Goal: Task Accomplishment & Management: Use online tool/utility

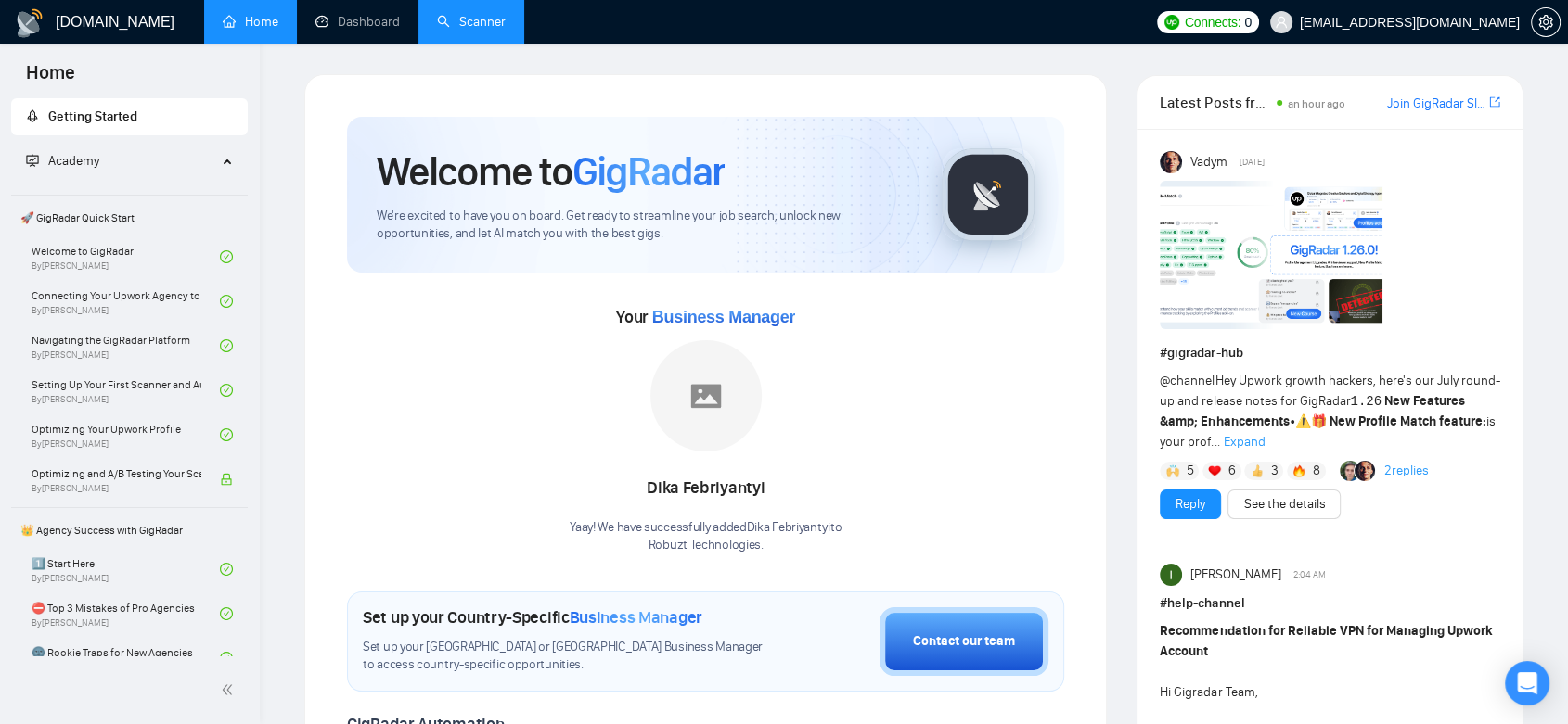
click at [464, 14] on link "Scanner" at bounding box center [470, 22] width 69 height 16
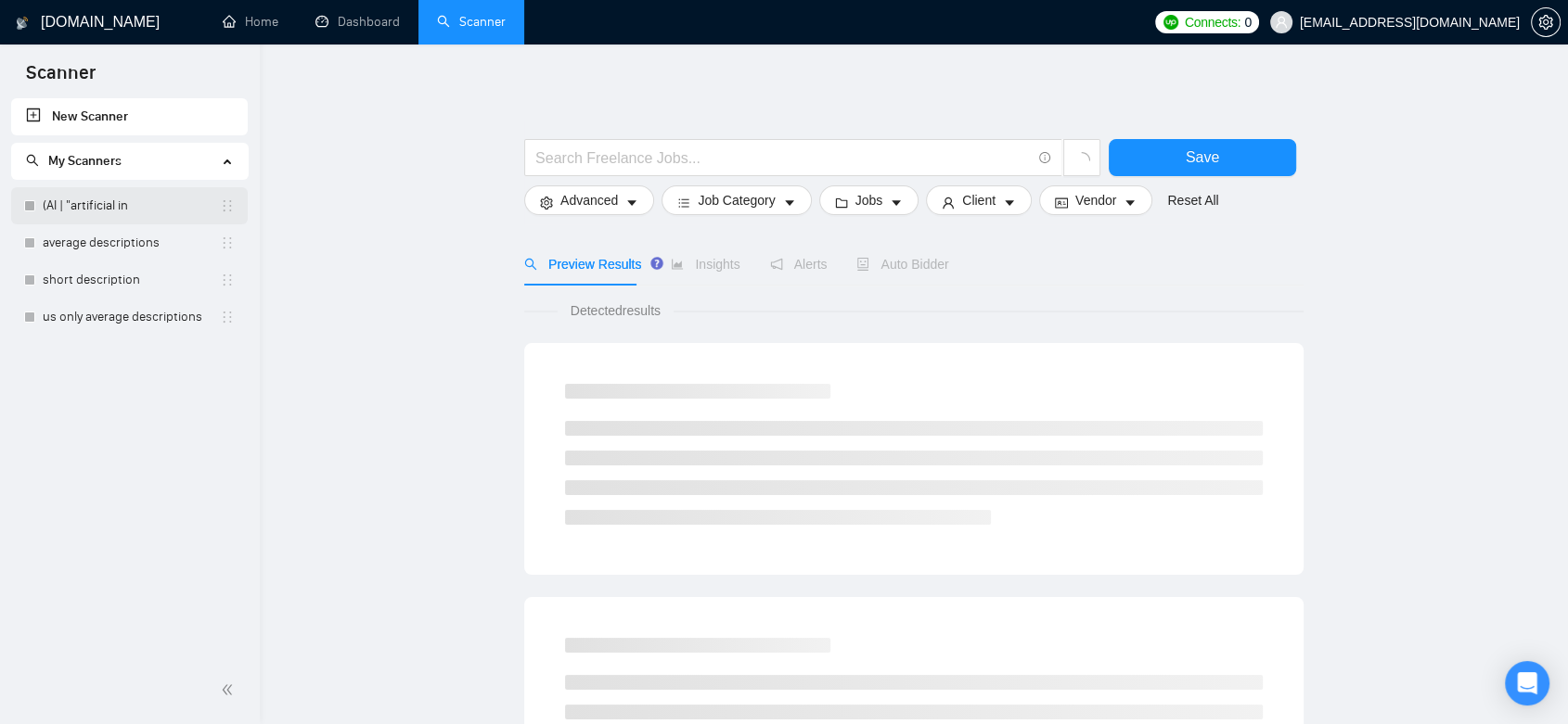
click at [126, 206] on link "(AI | "artificial in" at bounding box center [131, 206] width 177 height 37
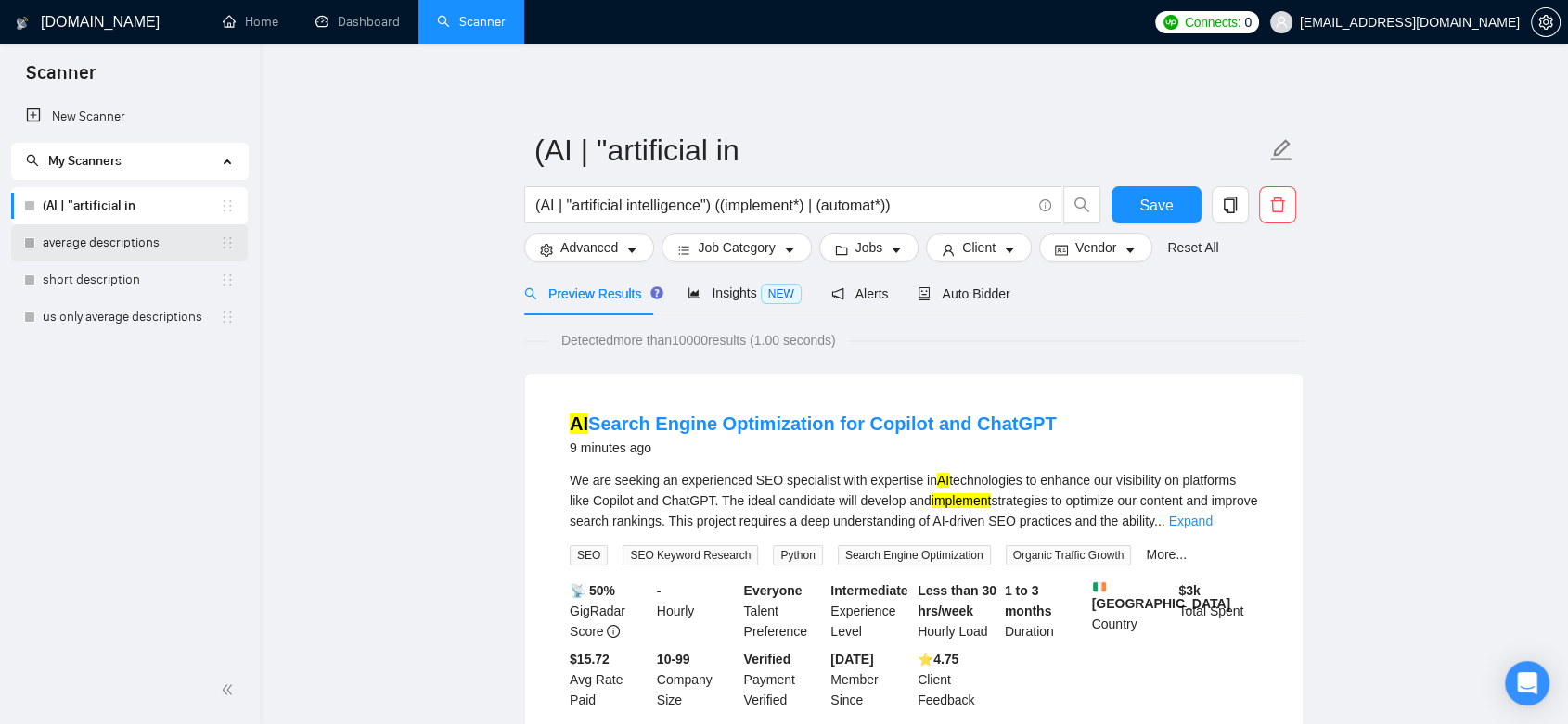
click at [109, 248] on link "average descriptions" at bounding box center [131, 243] width 177 height 37
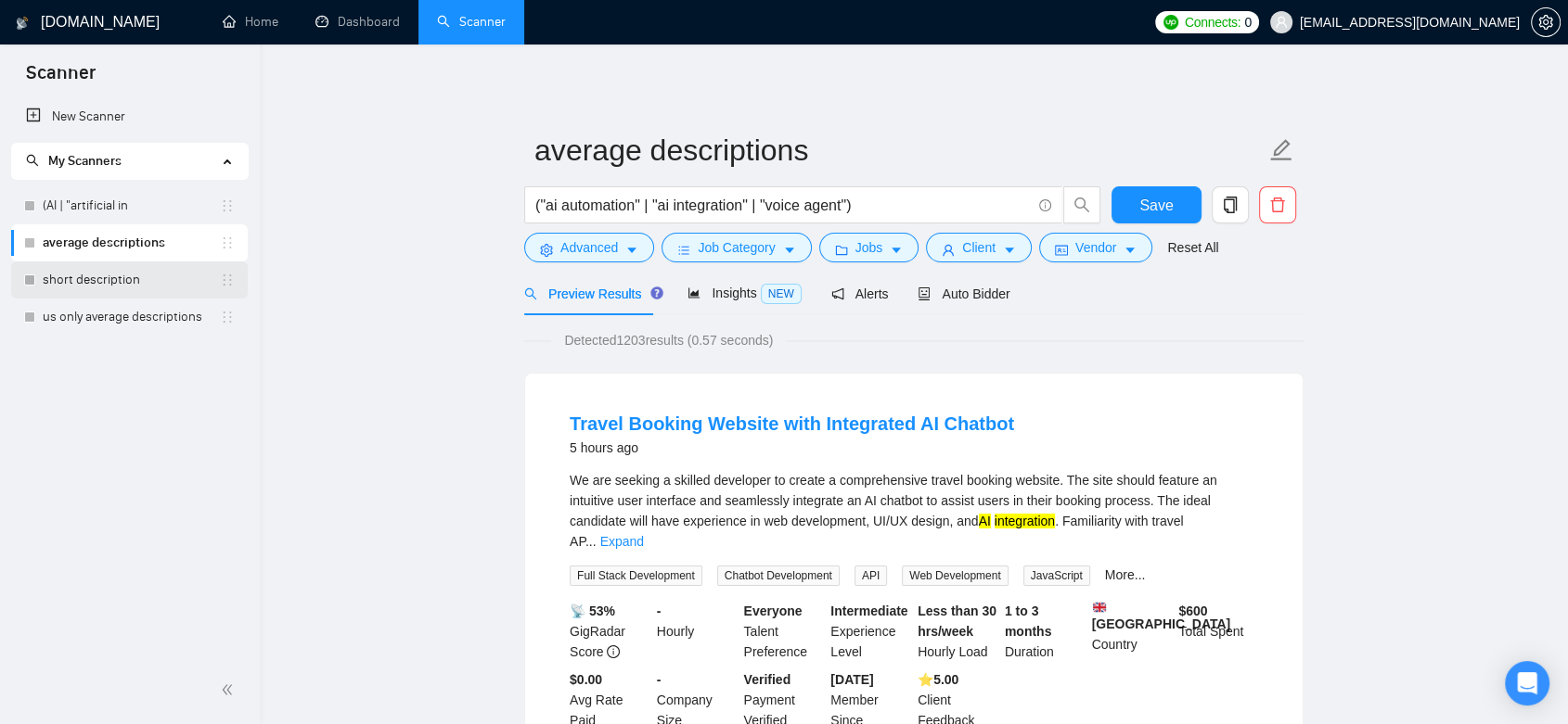
click at [126, 291] on link "short description" at bounding box center [131, 280] width 177 height 37
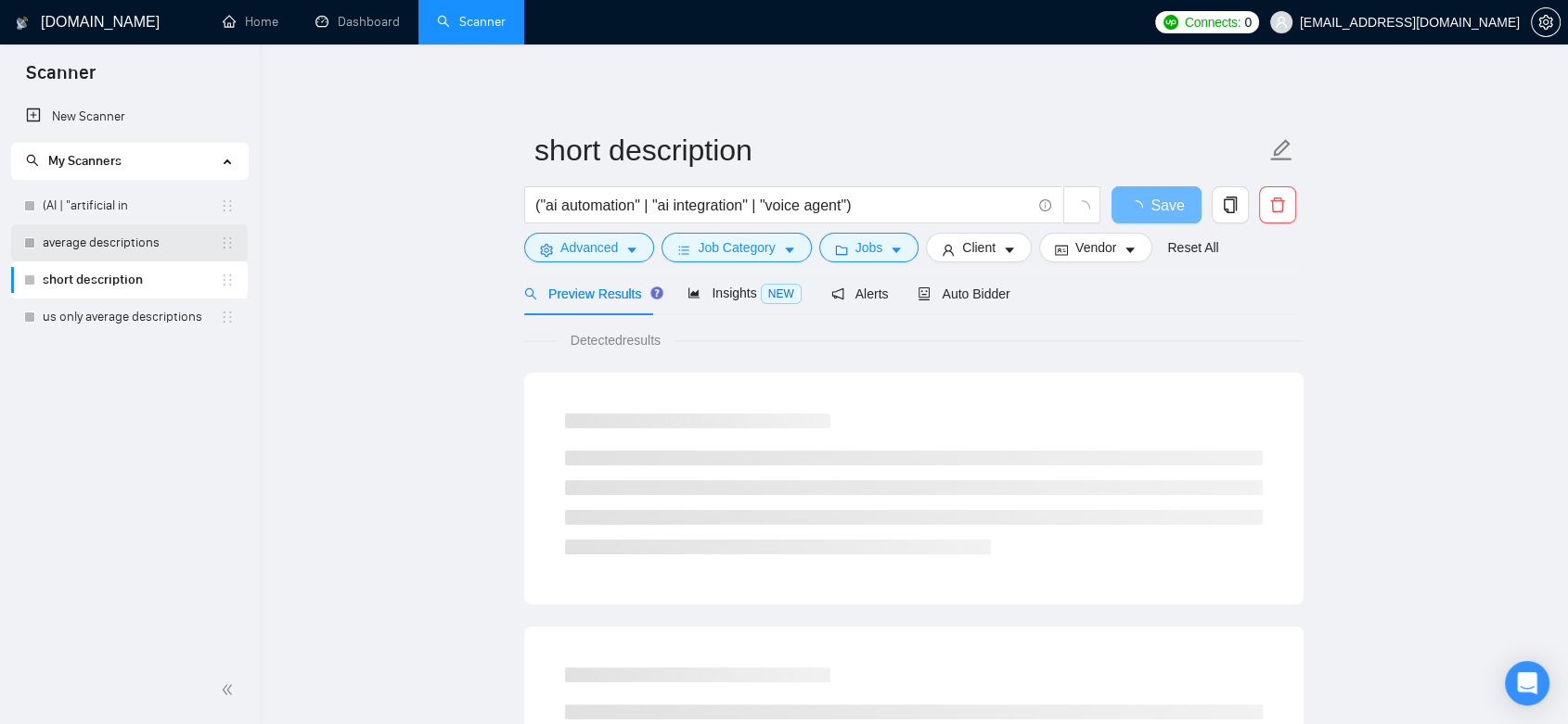
click at [128, 251] on link "average descriptions" at bounding box center [131, 243] width 177 height 37
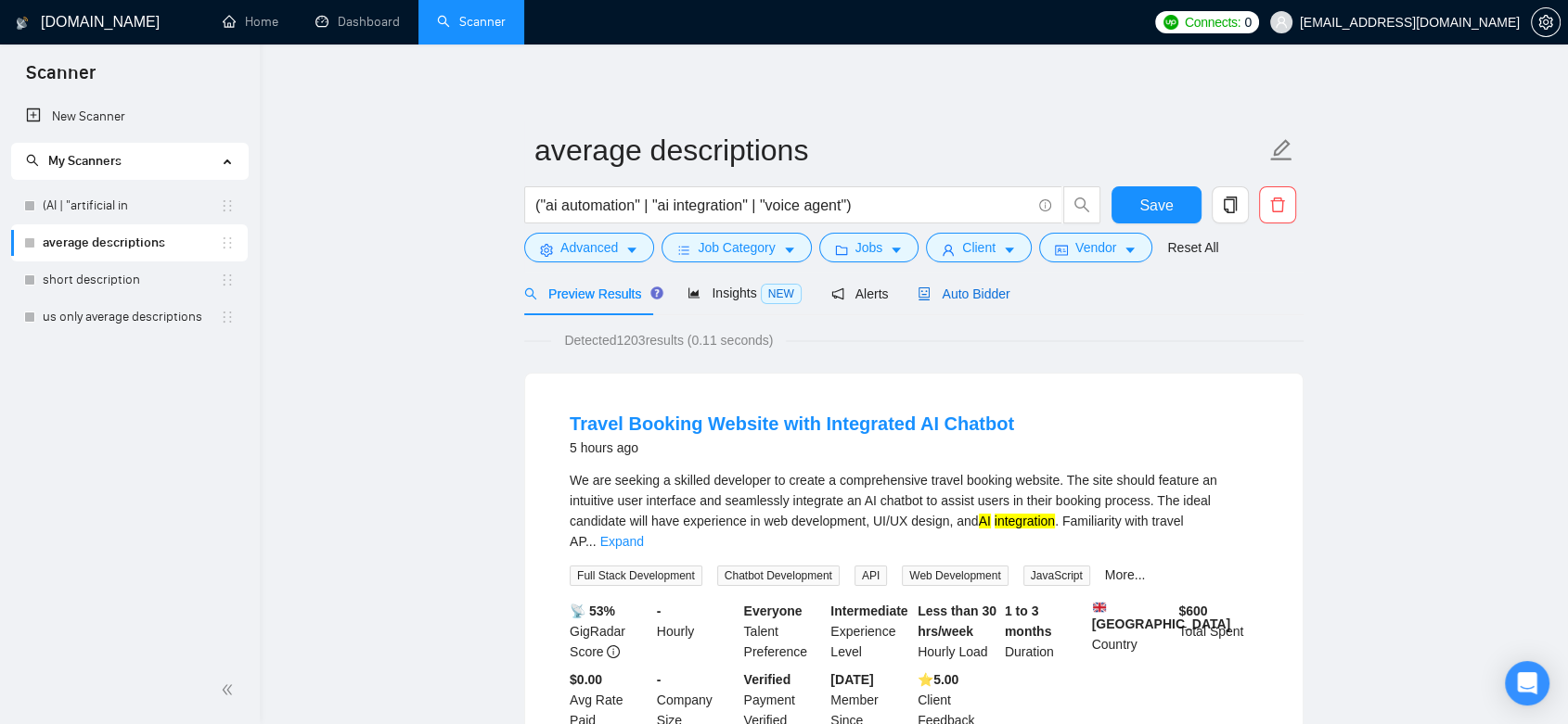
click at [963, 293] on span "Auto Bidder" at bounding box center [964, 294] width 92 height 15
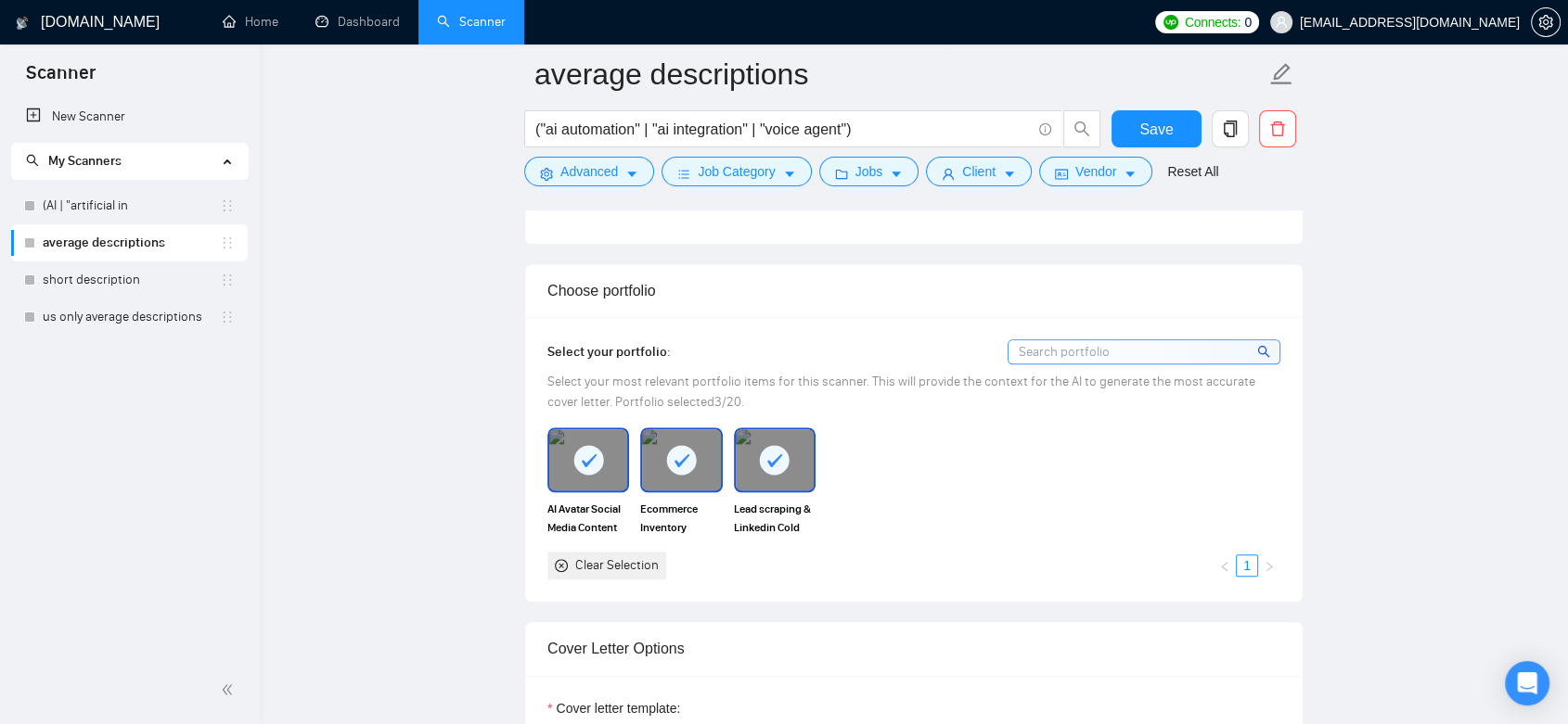
scroll to position [1958, 0]
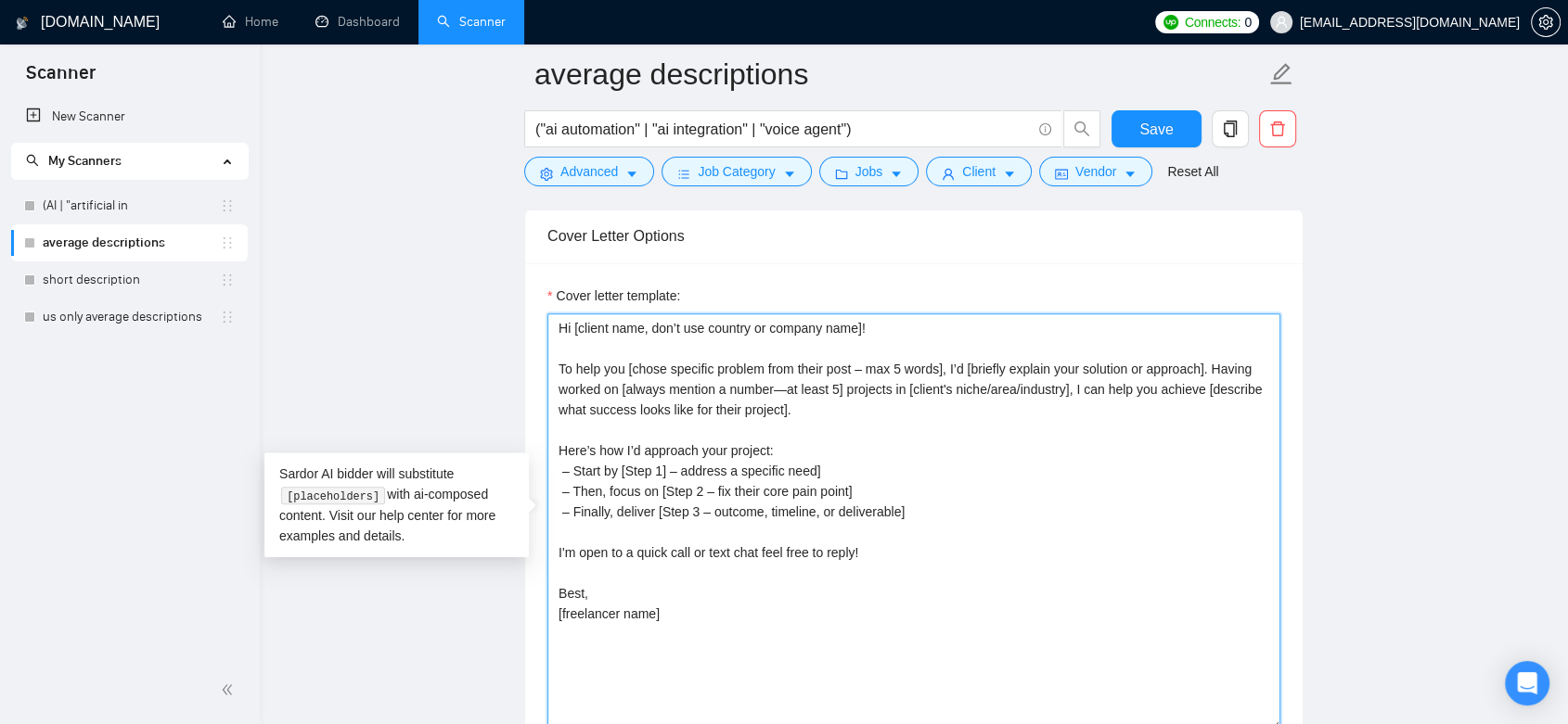
drag, startPoint x: 556, startPoint y: 324, endPoint x: 945, endPoint y: 621, distance: 489.4
click at [945, 621] on textarea "Hi [client name, don’t use country or company name]! To help you [chose specifi…" at bounding box center [914, 522] width 733 height 417
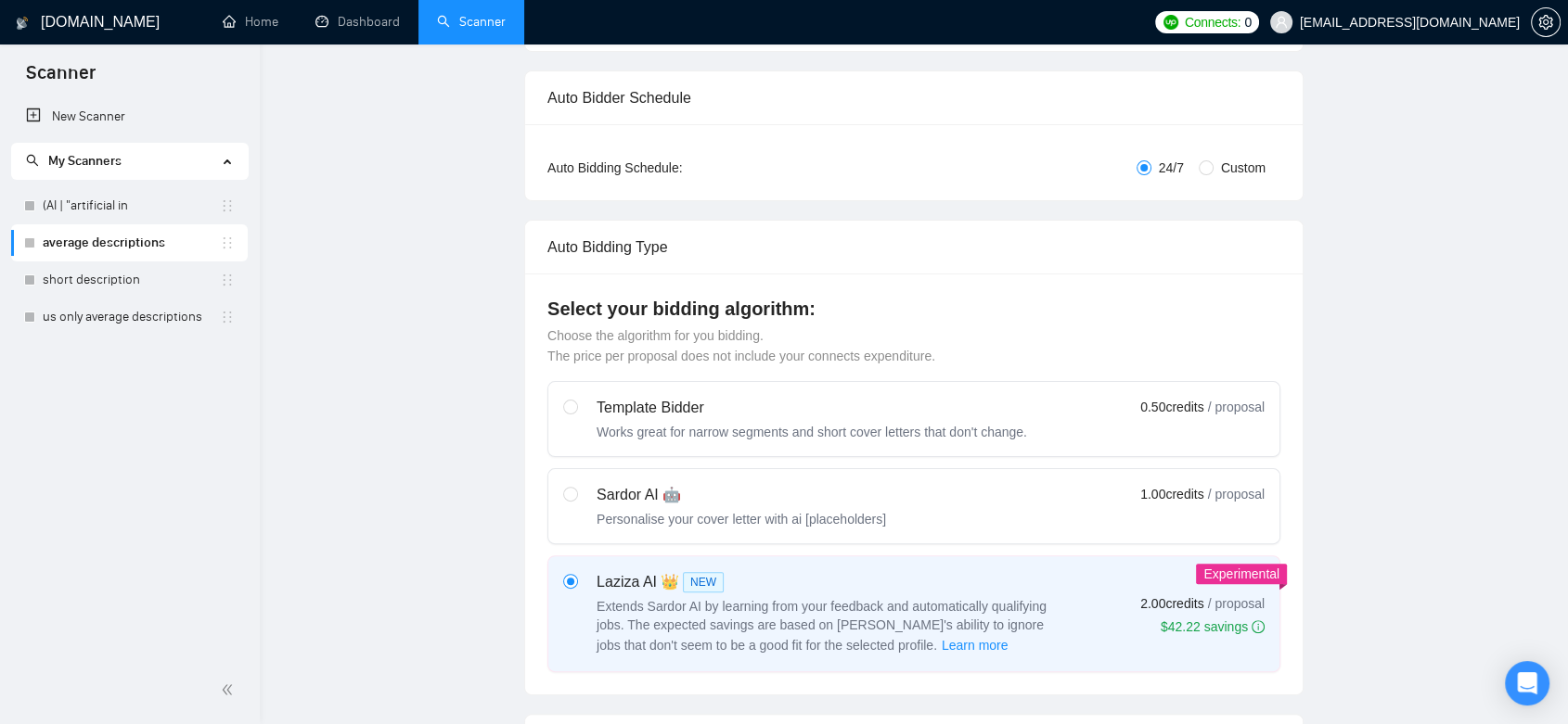
scroll to position [0, 0]
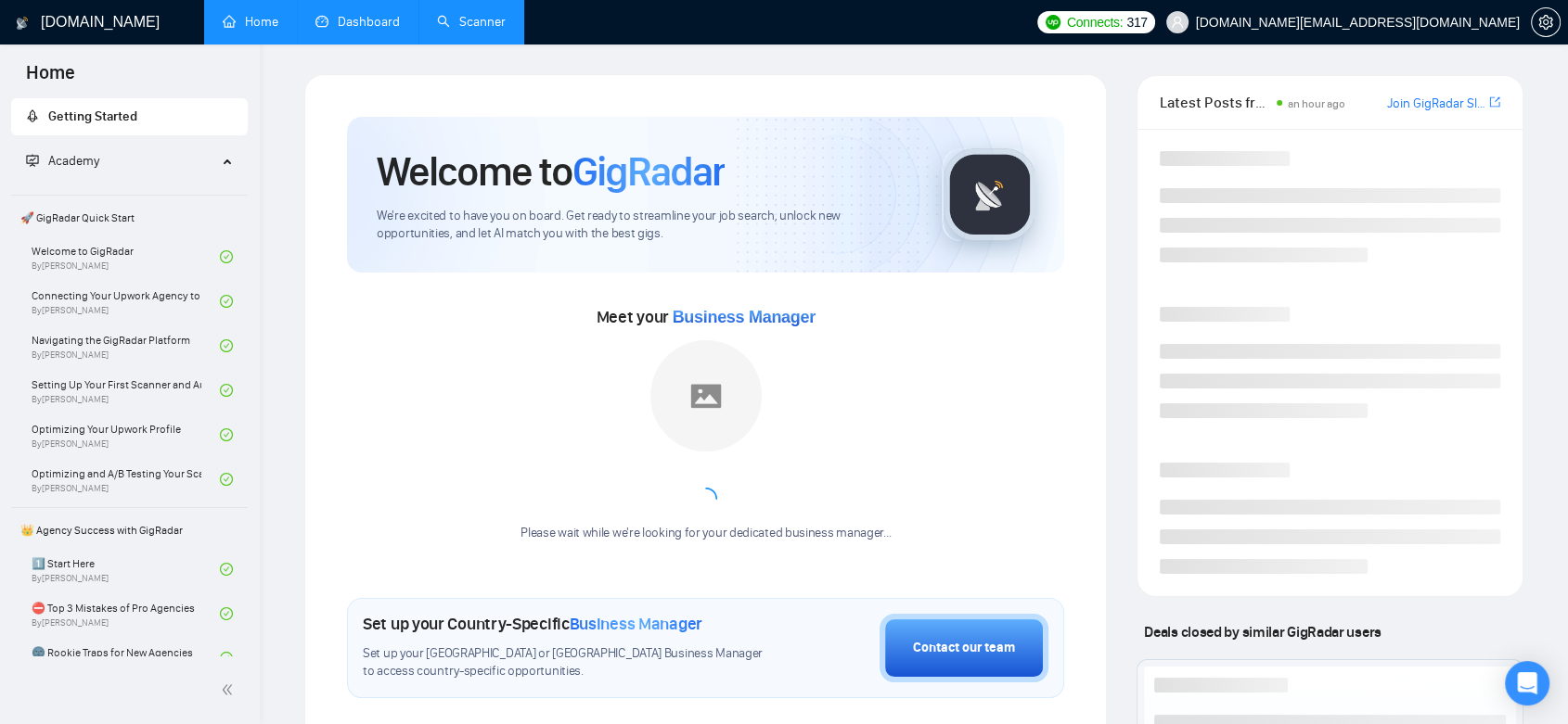
click at [360, 25] on link "Dashboard" at bounding box center [358, 22] width 85 height 16
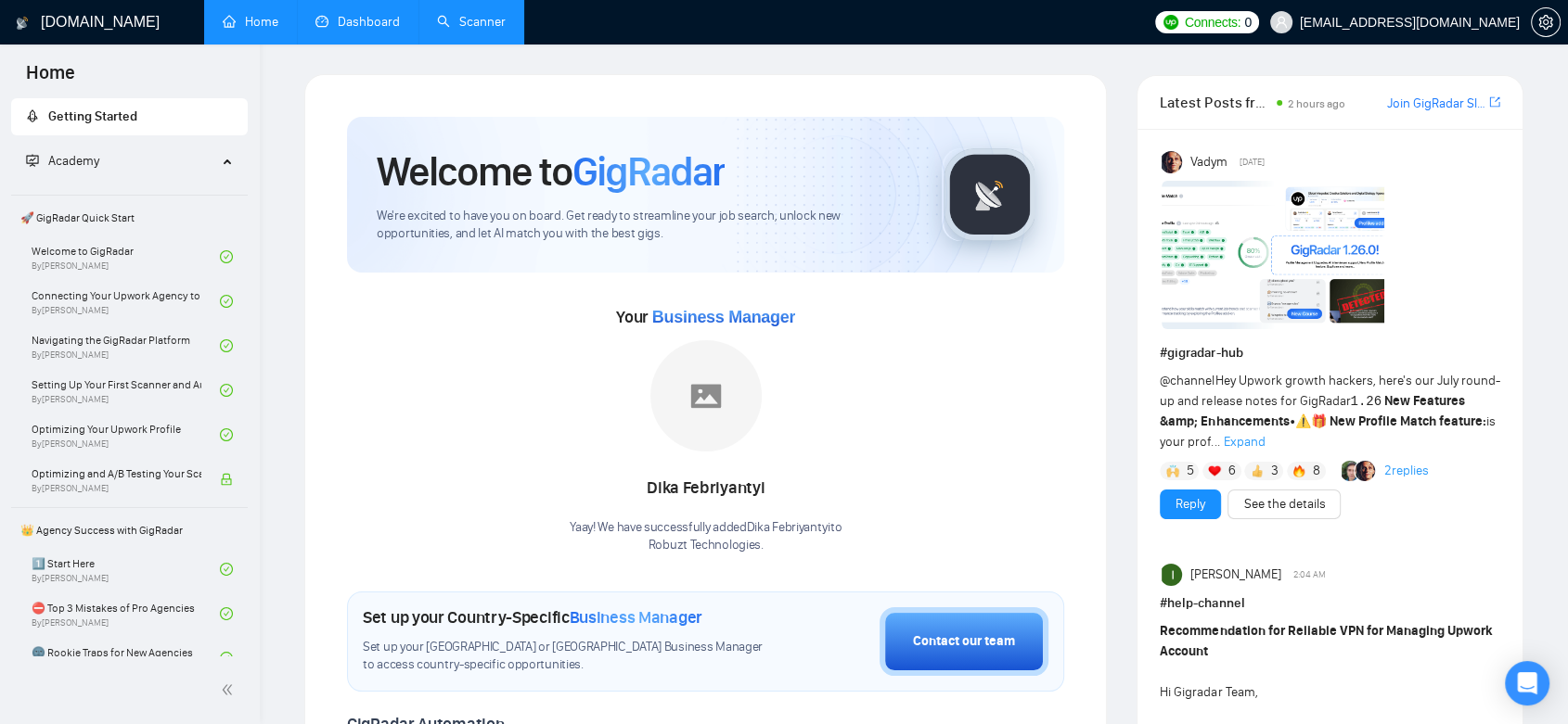
click at [443, 18] on link "Scanner" at bounding box center [470, 22] width 69 height 16
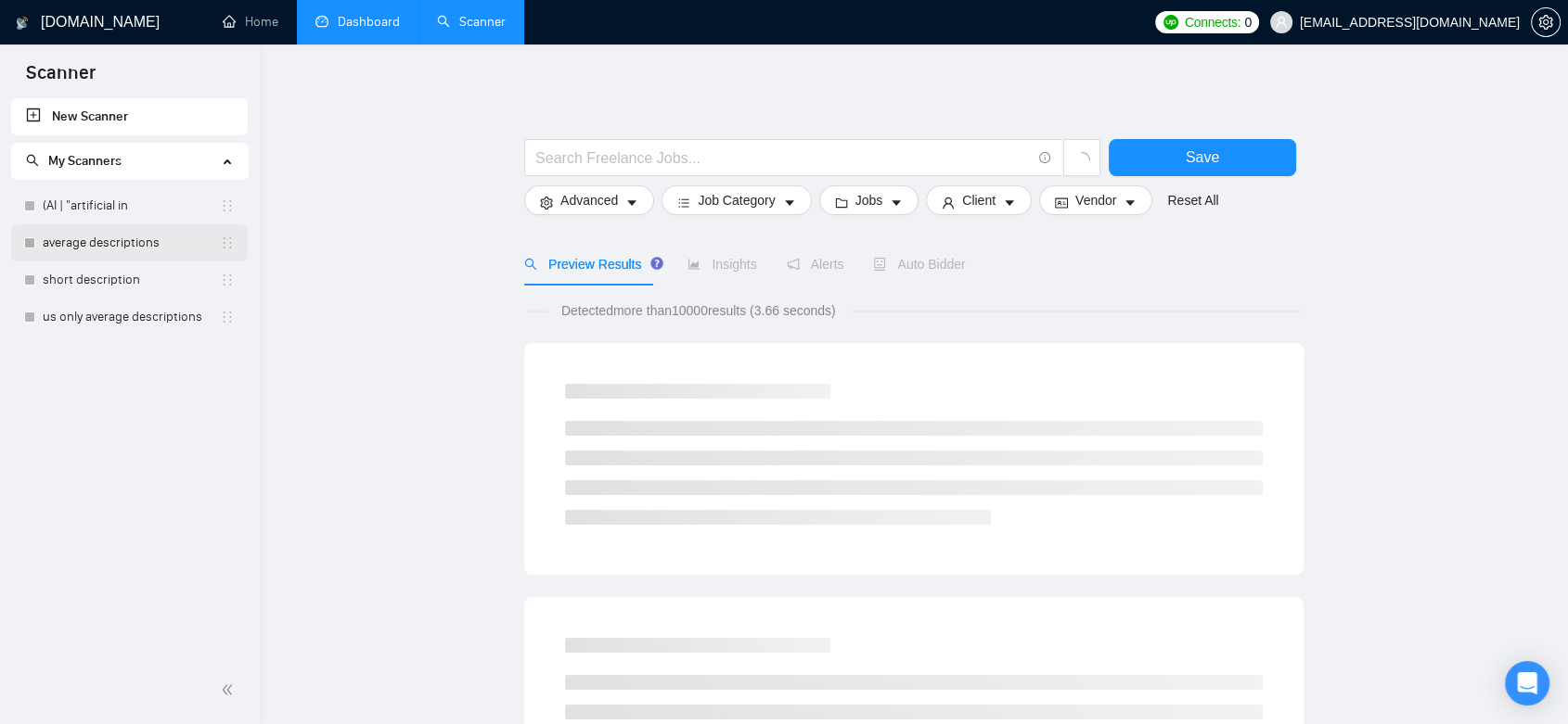
click at [130, 251] on link "average descriptions" at bounding box center [131, 243] width 177 height 37
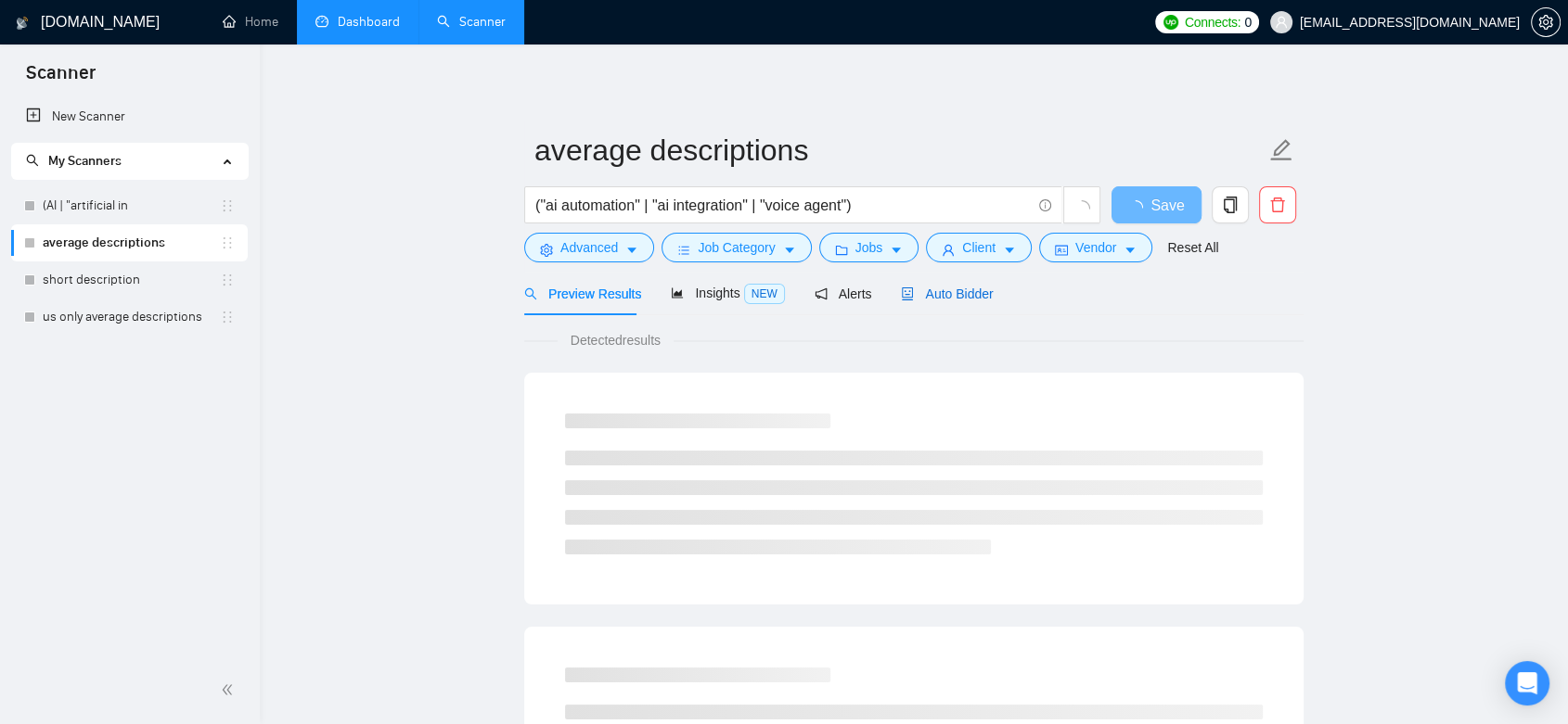
click at [943, 290] on span "Auto Bidder" at bounding box center [947, 294] width 92 height 15
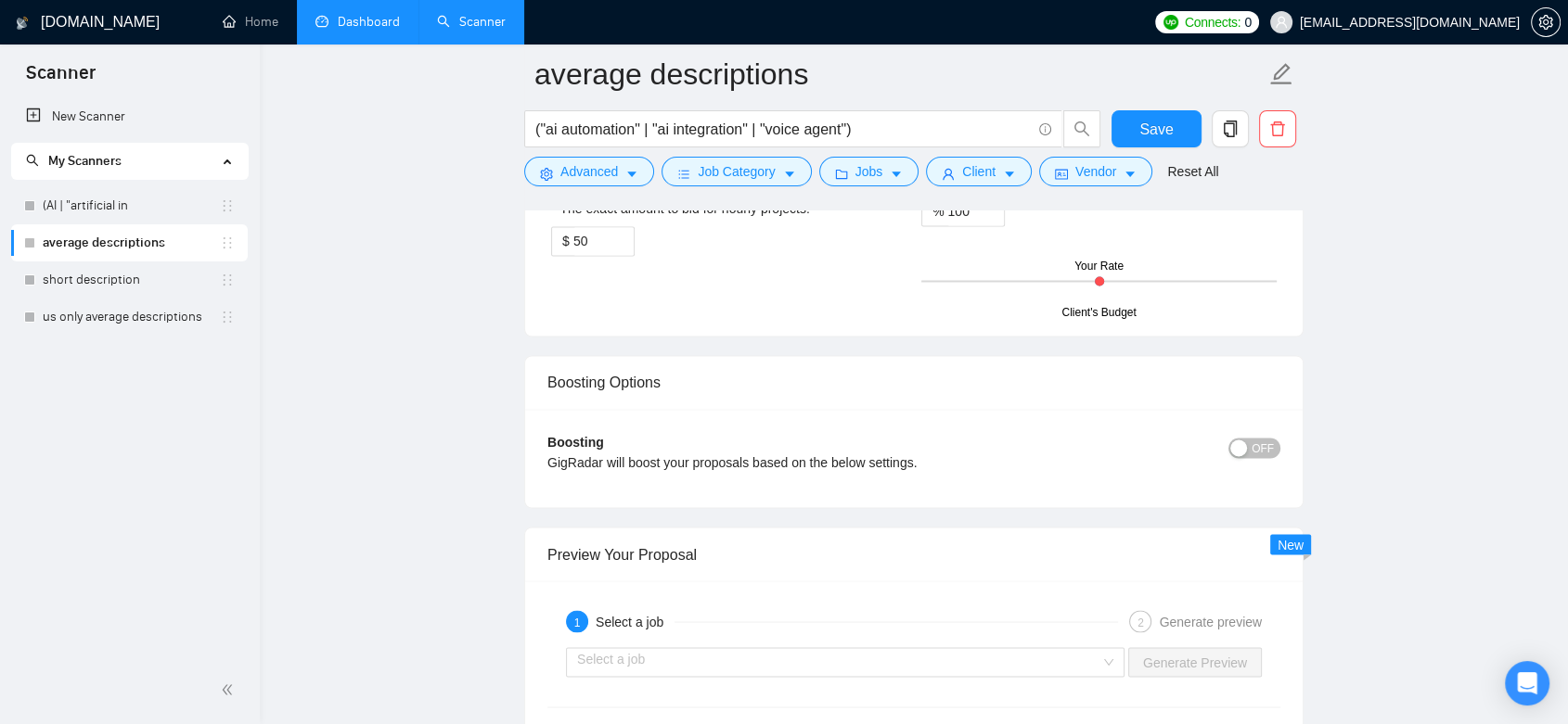
scroll to position [3297, 0]
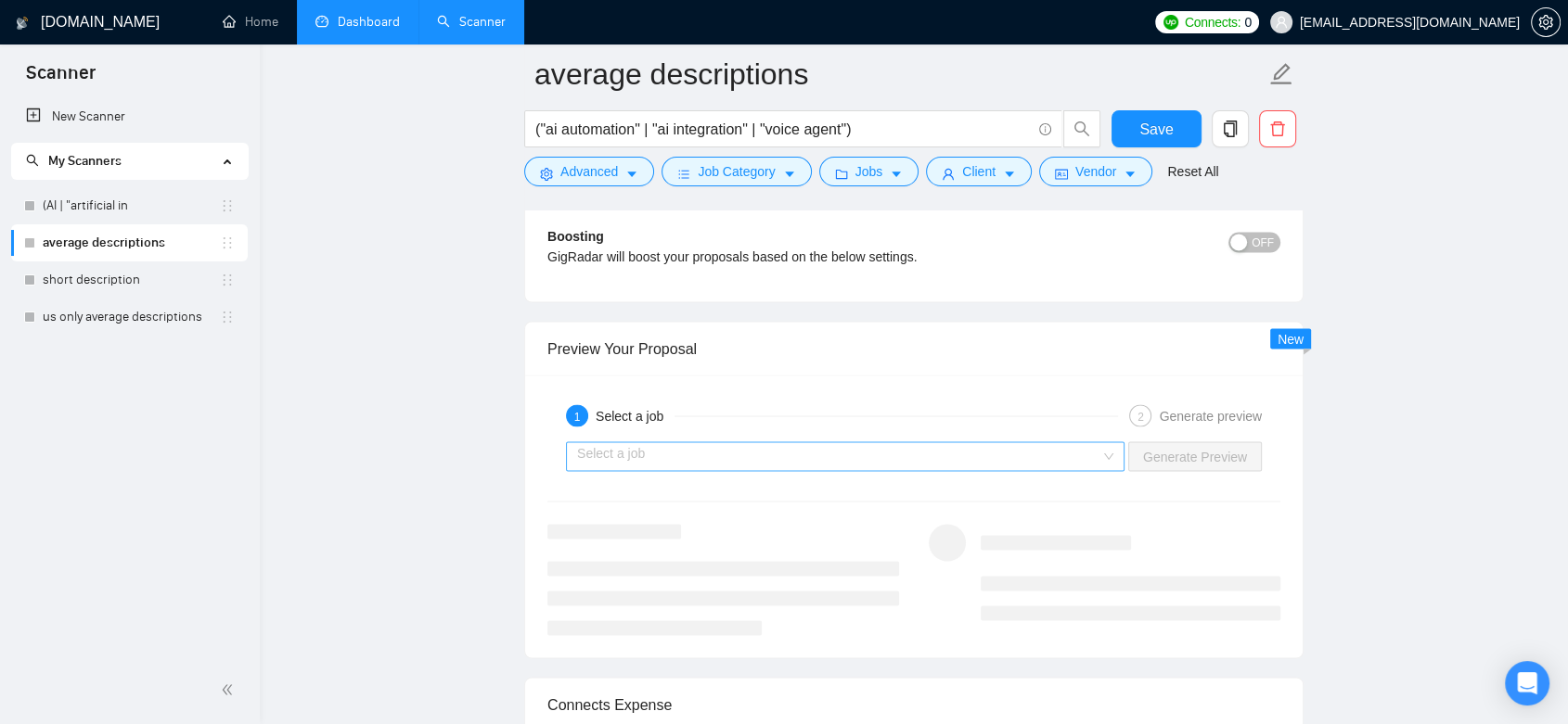
click at [795, 449] on input "search" at bounding box center [839, 456] width 523 height 28
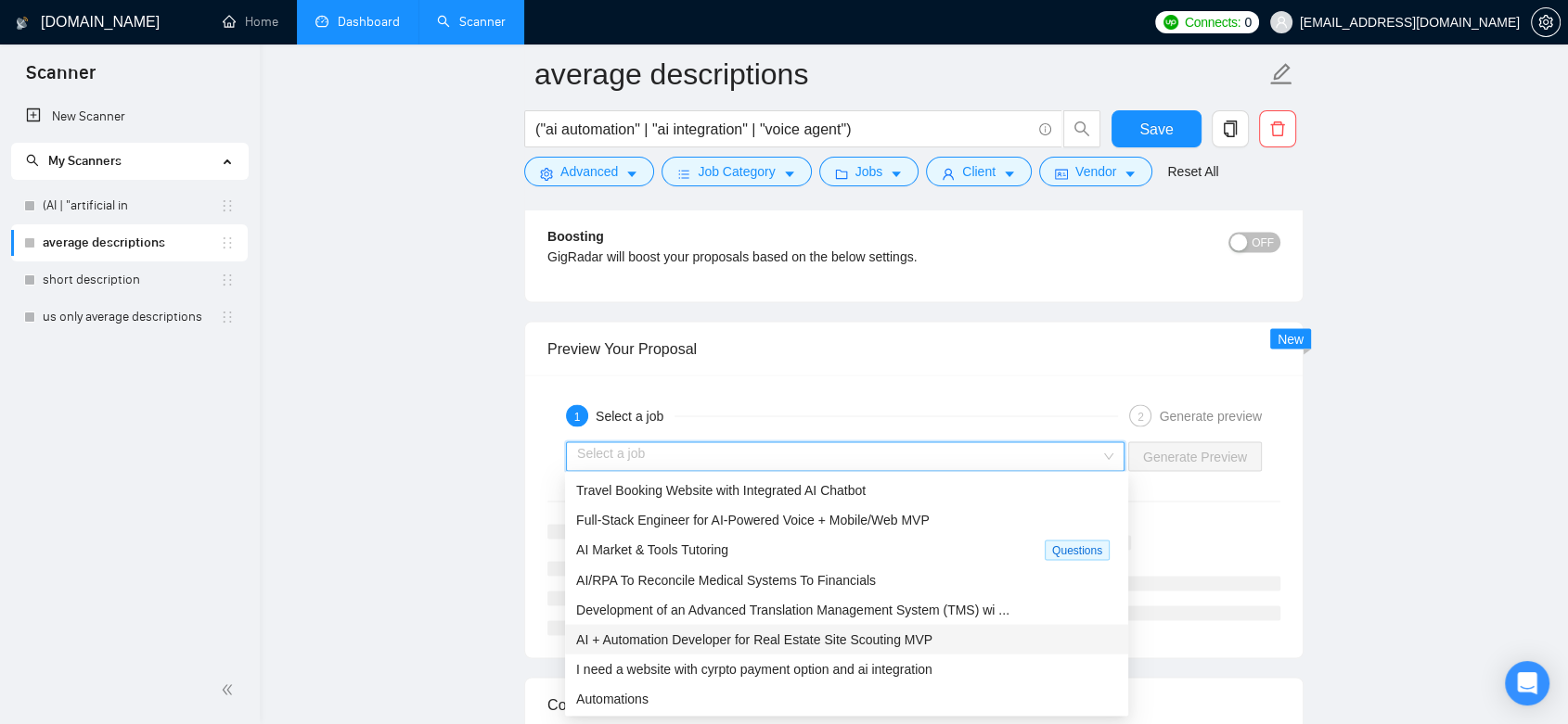
click at [822, 634] on span "AI + Automation Developer for Real Estate Site Scouting MVP" at bounding box center [754, 639] width 357 height 15
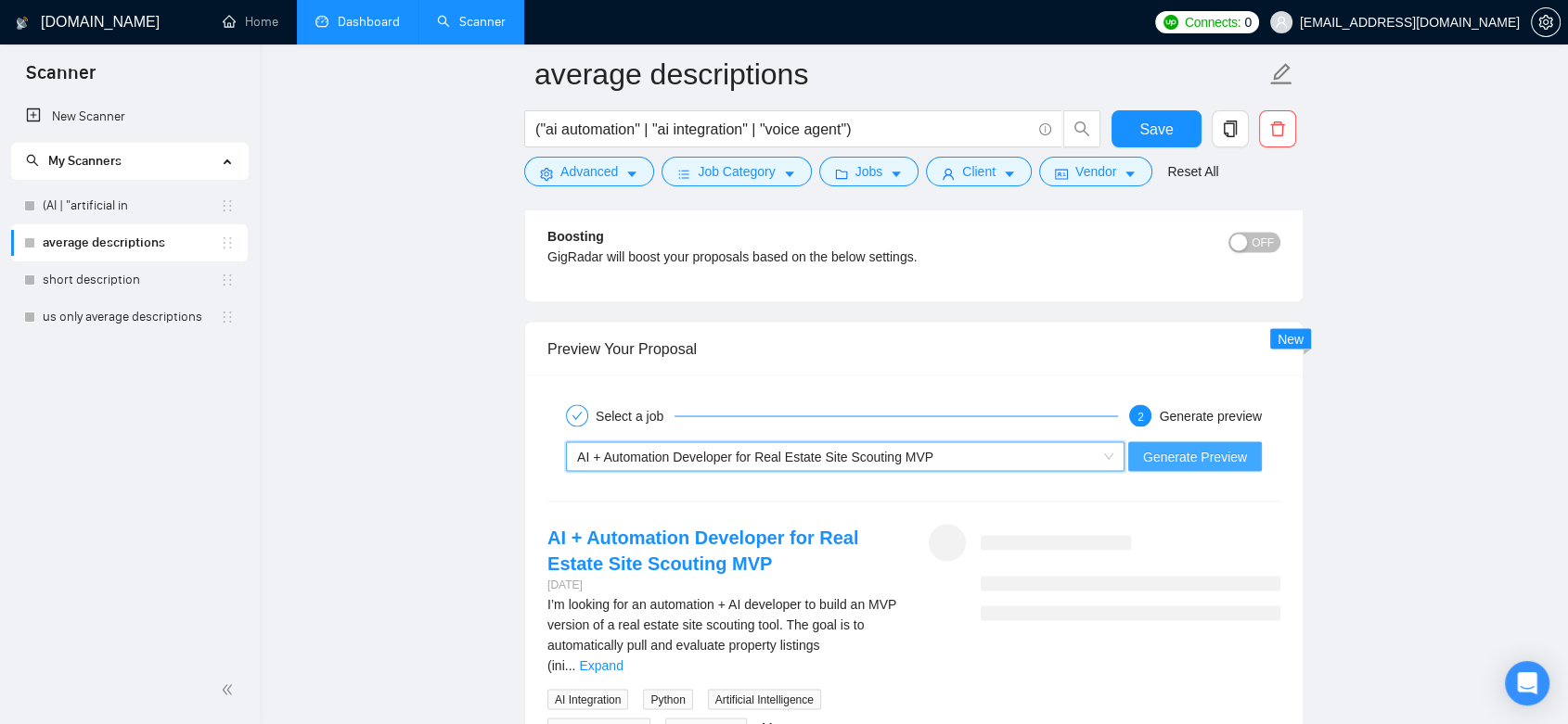
click at [1172, 457] on span "Generate Preview" at bounding box center [1194, 456] width 104 height 20
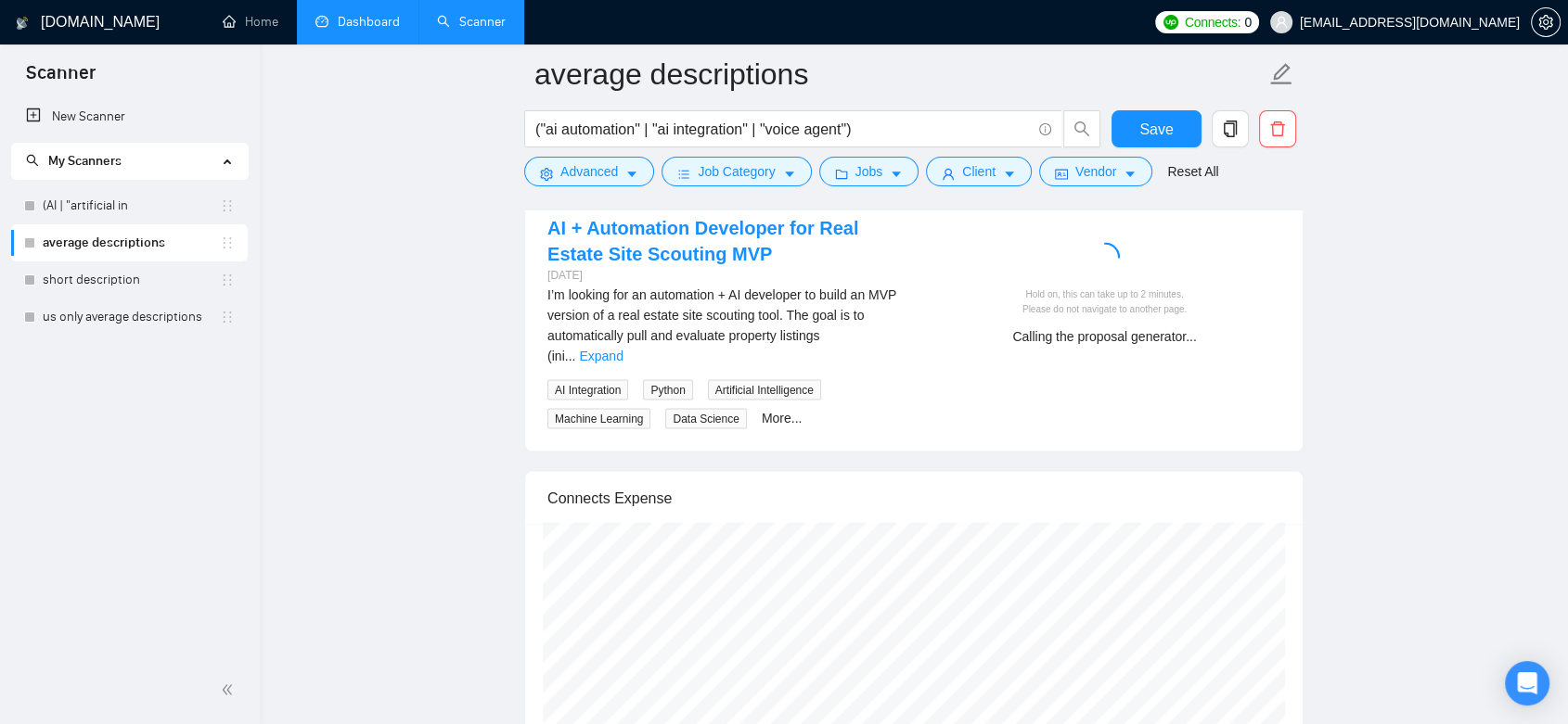
scroll to position [3503, 0]
